Goal: Register for event/course

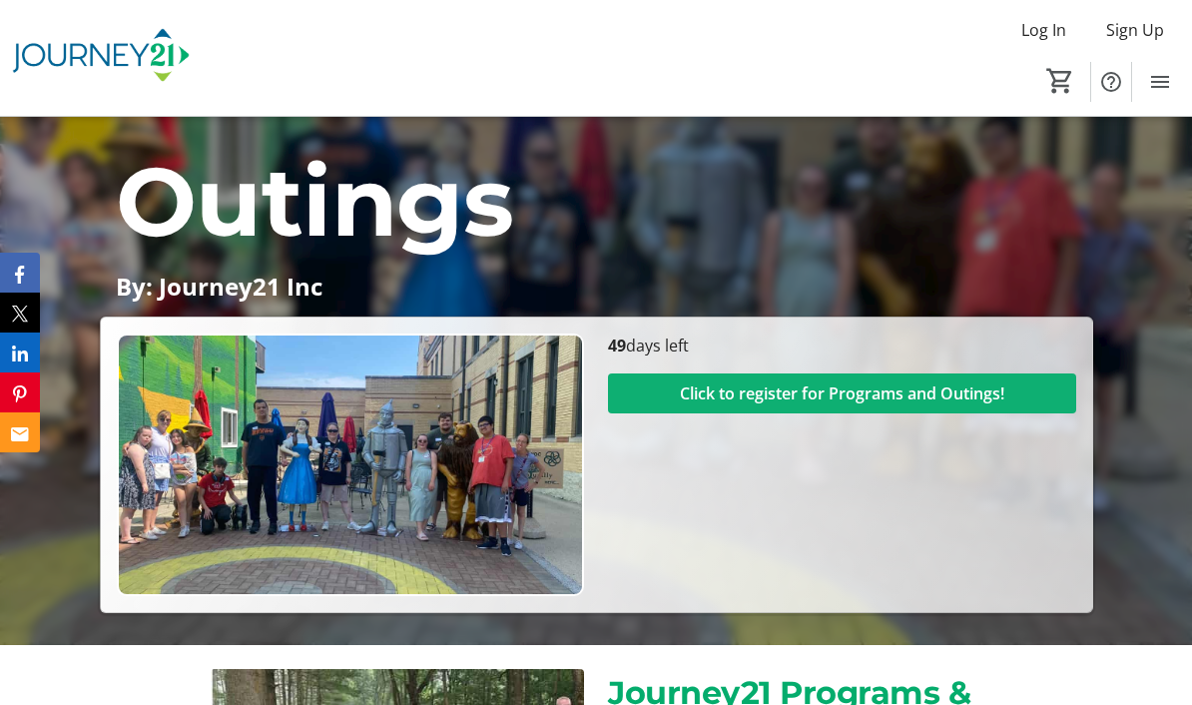
click at [1009, 387] on span at bounding box center [842, 393] width 468 height 48
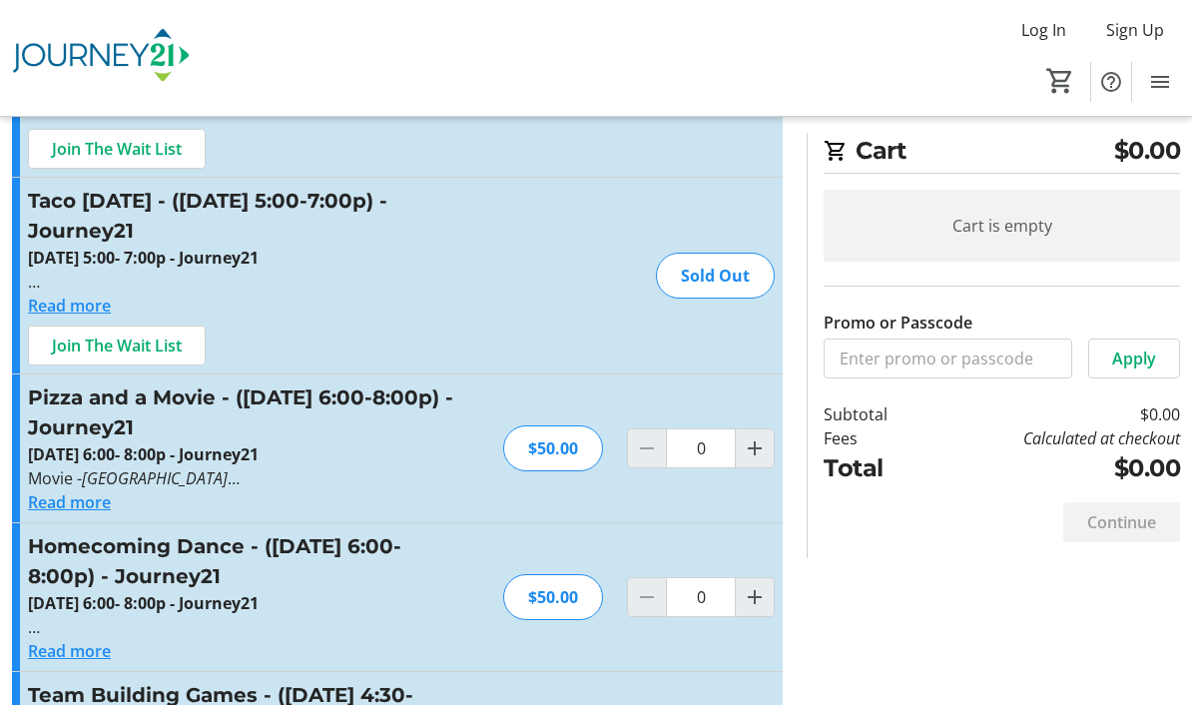
scroll to position [209, 0]
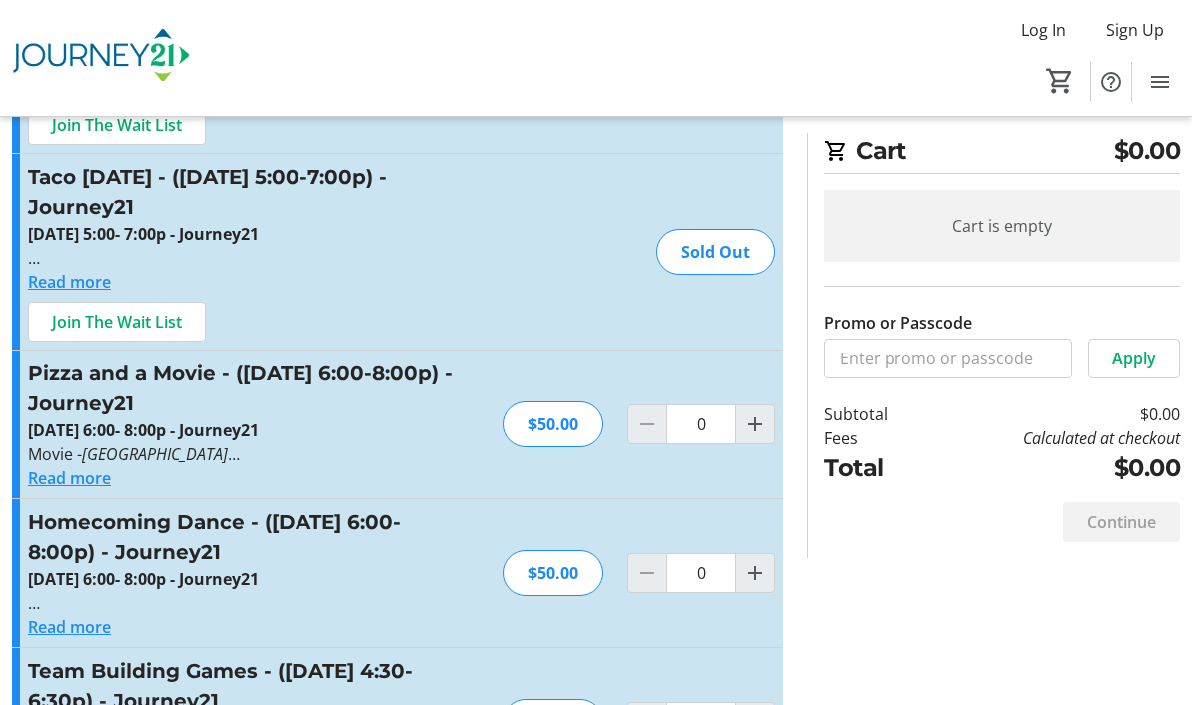
click at [563, 578] on div "$50.00" at bounding box center [553, 573] width 100 height 46
click at [763, 571] on mat-icon "Increment by one" at bounding box center [755, 573] width 24 height 24
type input "1"
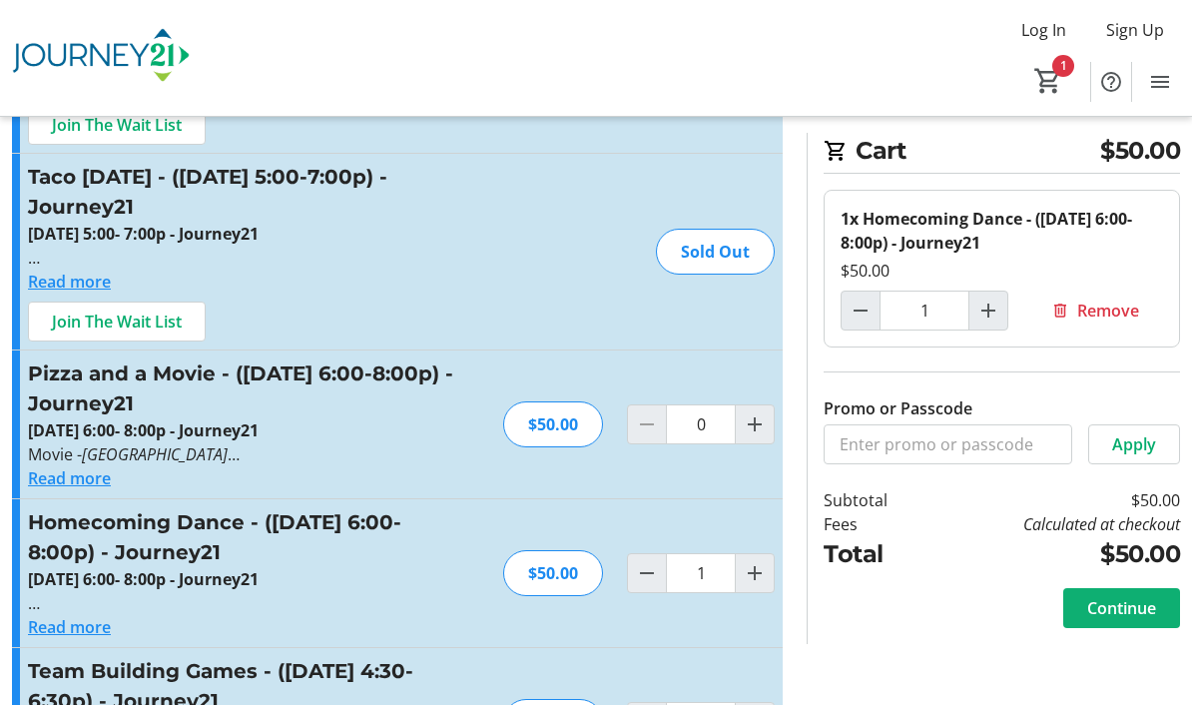
click at [1096, 613] on span "Continue" at bounding box center [1121, 608] width 69 height 24
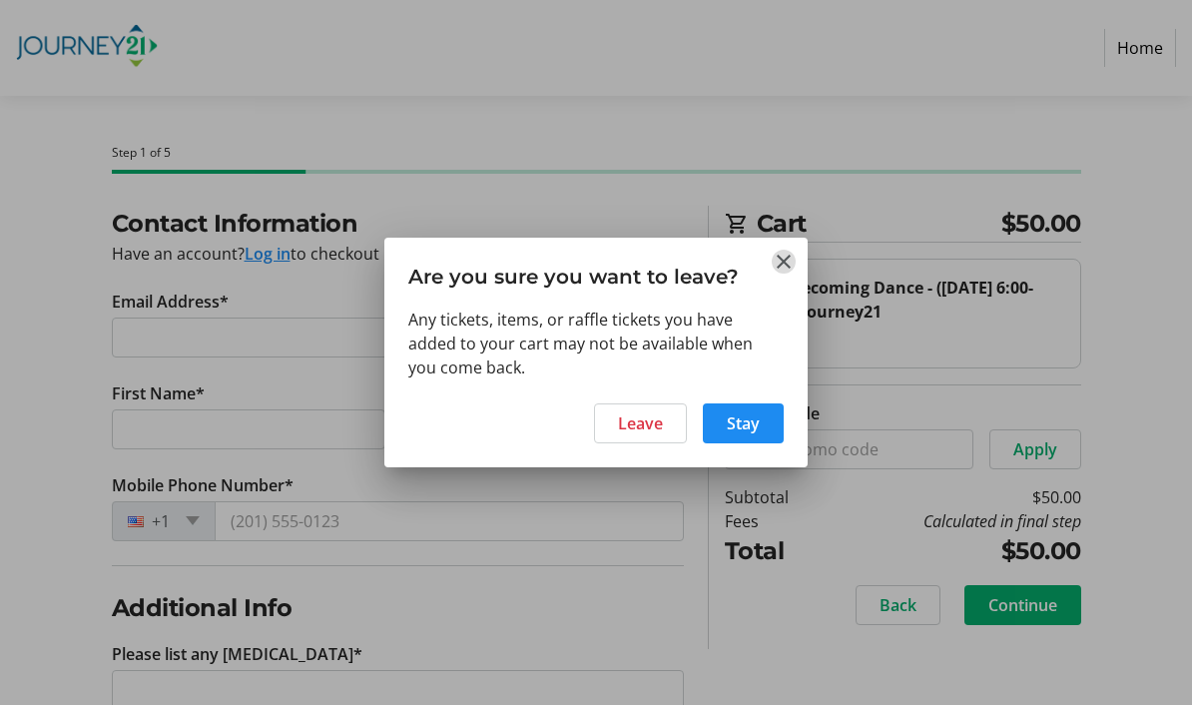
click at [786, 259] on mat-icon "Close" at bounding box center [784, 262] width 24 height 24
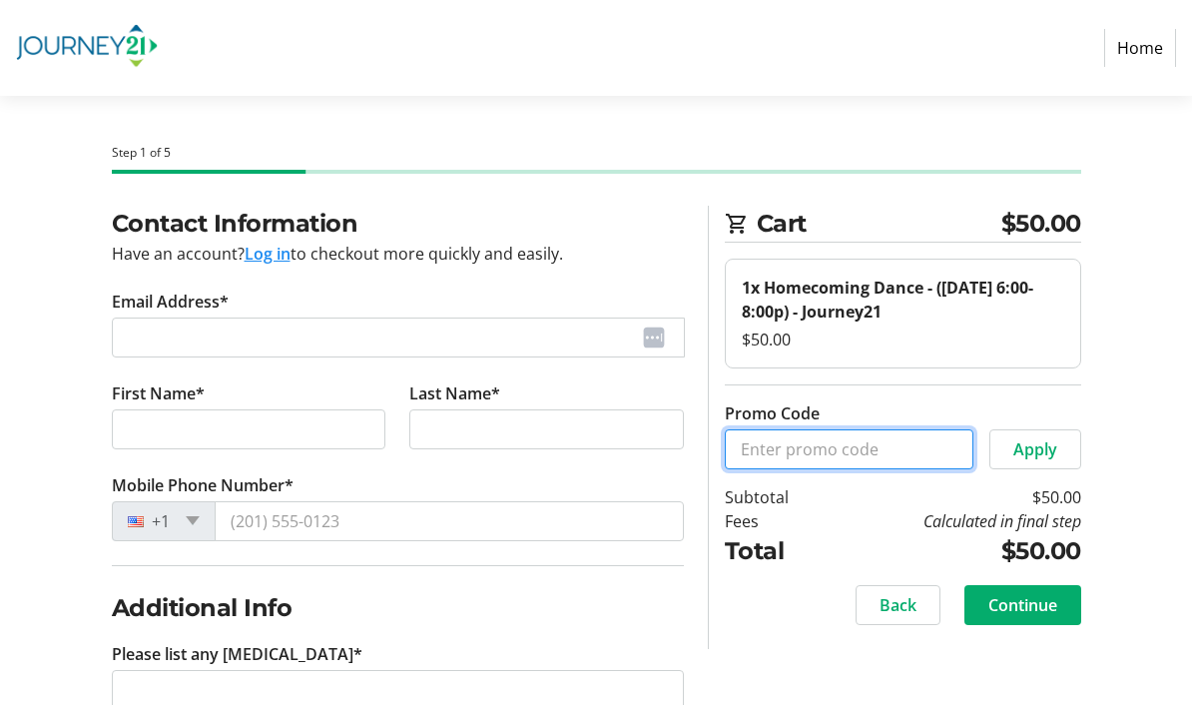
click at [825, 453] on input "Promo Code" at bounding box center [849, 449] width 249 height 40
